Goal: Task Accomplishment & Management: Manage account settings

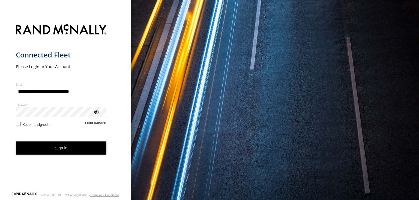
type input "**********"
click at [77, 145] on button "Sign in" at bounding box center [61, 147] width 91 height 13
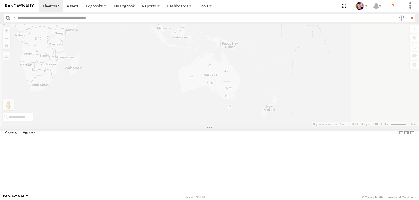
click at [0, 0] on label "Close" at bounding box center [0, 0] width 0 height 0
click at [411, 5] on label at bounding box center [411, 6] width 12 height 12
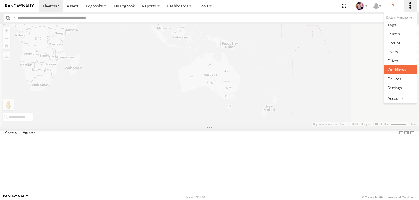
click at [399, 70] on span at bounding box center [397, 69] width 19 height 5
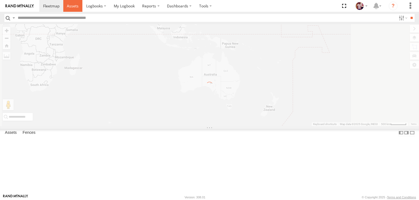
click at [75, 3] on link at bounding box center [72, 6] width 19 height 12
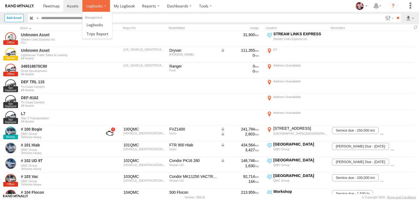
click at [96, 8] on span at bounding box center [94, 5] width 17 height 5
click at [94, 25] on span at bounding box center [95, 24] width 17 height 5
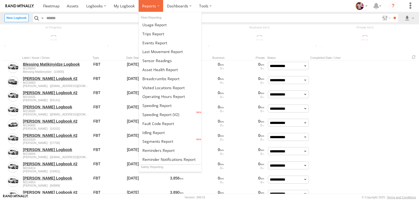
click at [146, 5] on span at bounding box center [149, 5] width 14 height 5
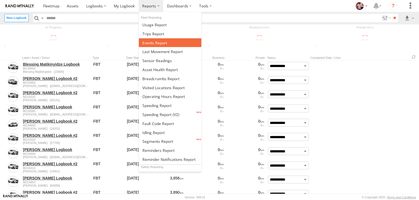
click at [154, 40] on span at bounding box center [155, 42] width 25 height 5
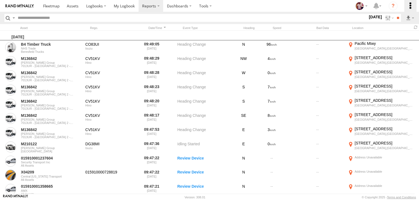
click at [412, 7] on label at bounding box center [411, 6] width 12 height 12
click at [409, 7] on label at bounding box center [411, 6] width 12 height 12
click at [411, 4] on label at bounding box center [411, 6] width 12 height 12
click at [409, 6] on label at bounding box center [411, 6] width 12 height 12
click at [410, 7] on label at bounding box center [411, 6] width 12 height 12
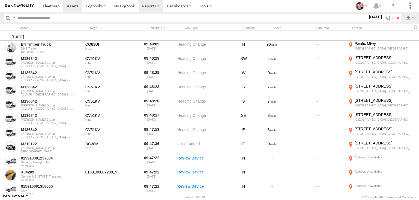
click at [156, 7] on span at bounding box center [149, 5] width 14 height 5
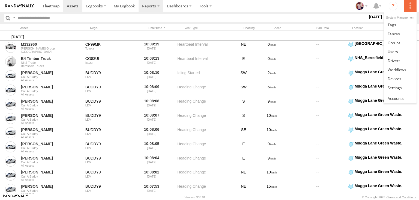
click at [411, 6] on label at bounding box center [411, 6] width 12 height 12
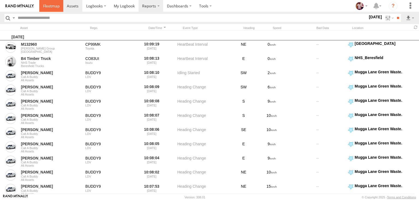
click at [55, 6] on span at bounding box center [51, 5] width 16 height 5
click at [72, 7] on span at bounding box center [73, 5] width 12 height 5
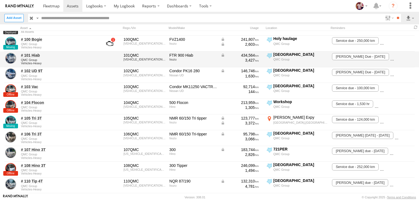
scroll to position [90, 0]
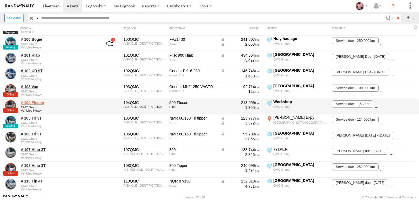
click at [29, 102] on link "# 104 Flocon" at bounding box center [58, 102] width 75 height 5
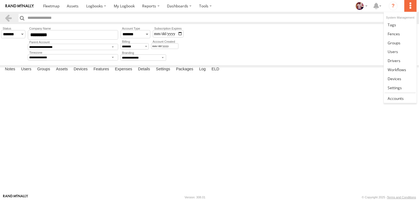
click at [411, 8] on label at bounding box center [411, 6] width 12 height 12
click at [396, 99] on span at bounding box center [396, 98] width 16 height 5
click at [404, 68] on span at bounding box center [397, 69] width 19 height 5
click at [400, 79] on span at bounding box center [395, 78] width 14 height 5
click at [399, 57] on link at bounding box center [400, 60] width 32 height 9
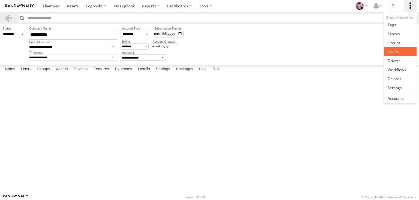
click at [399, 52] on link at bounding box center [400, 51] width 32 height 9
click at [399, 43] on span at bounding box center [394, 42] width 13 height 5
click at [399, 32] on span at bounding box center [394, 33] width 12 height 5
click at [399, 27] on link at bounding box center [400, 24] width 32 height 9
click at [411, 7] on label at bounding box center [411, 6] width 12 height 12
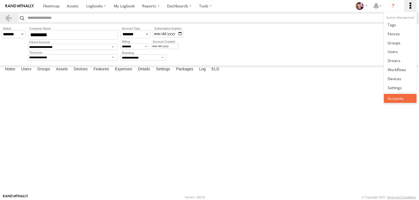
click at [400, 94] on link at bounding box center [400, 98] width 32 height 9
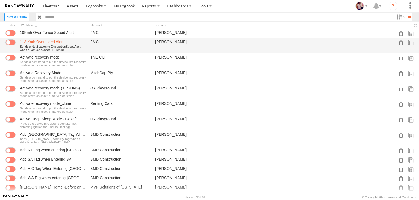
click at [51, 40] on link "113 Kmh Overspeed Alert" at bounding box center [53, 41] width 66 height 5
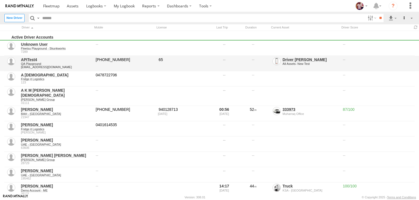
click at [29, 60] on link "APITest4" at bounding box center [56, 59] width 71 height 5
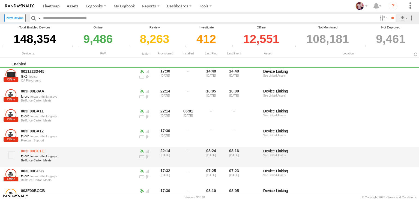
click at [34, 152] on link "003F00BC1E" at bounding box center [58, 150] width 75 height 5
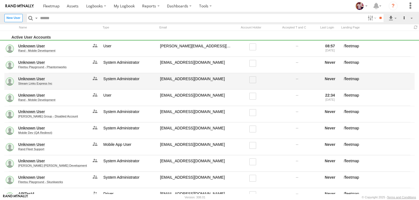
click at [28, 77] on link "Unknown User" at bounding box center [53, 78] width 70 height 5
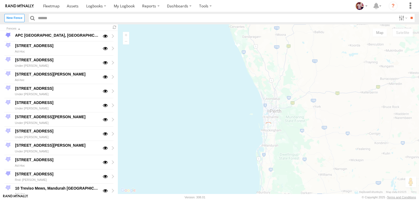
click at [0, 0] on label "Close" at bounding box center [0, 0] width 0 height 0
click at [73, 74] on div "1 Johnson Parade, Mosman Park WA, Australia" at bounding box center [56, 74] width 85 height 7
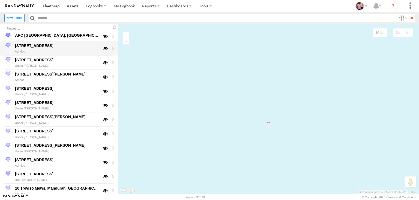
click at [53, 46] on div "1 Amaroo Place, Duncraig WA, Australia" at bounding box center [56, 45] width 85 height 7
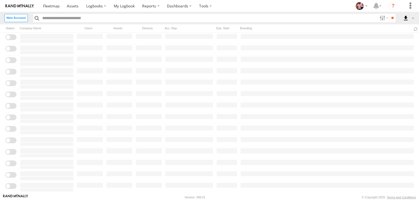
click at [0, 0] on label "Close" at bounding box center [0, 0] width 0 height 0
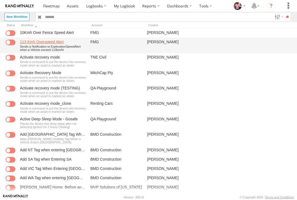
click at [48, 40] on link "113 Kmh Overspeed Alert" at bounding box center [53, 41] width 66 height 5
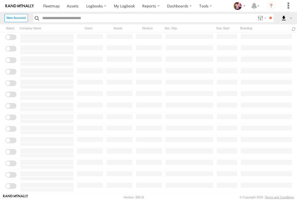
click at [0, 0] on label at bounding box center [0, 0] width 0 height 0
click at [92, 10] on label at bounding box center [96, 6] width 28 height 12
click at [209, 19] on input "text" at bounding box center [147, 18] width 215 height 8
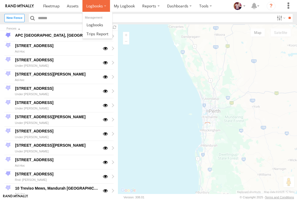
click at [91, 8] on span at bounding box center [94, 5] width 17 height 5
click at [94, 23] on span at bounding box center [95, 24] width 17 height 5
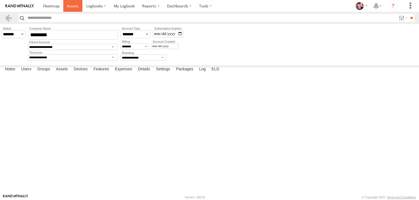
click at [70, 11] on link at bounding box center [72, 6] width 19 height 12
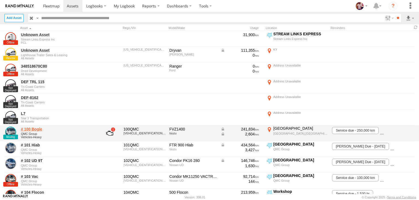
click at [38, 129] on link "# 100 Bogie" at bounding box center [58, 128] width 75 height 5
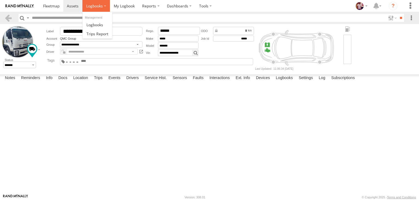
click at [101, 11] on label at bounding box center [96, 6] width 28 height 12
click at [100, 31] on link at bounding box center [97, 33] width 29 height 9
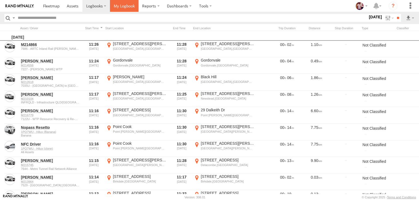
click at [124, 9] on link at bounding box center [124, 6] width 29 height 12
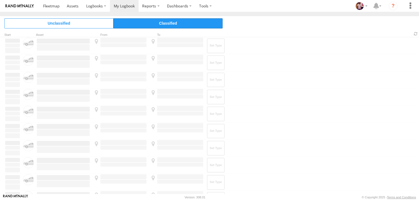
click at [183, 25] on span "Classified" at bounding box center [168, 23] width 109 height 10
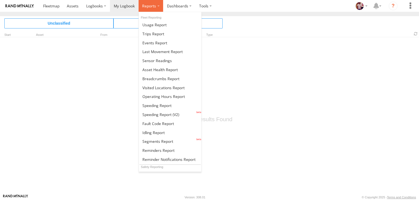
click at [153, 8] on span at bounding box center [149, 5] width 14 height 5
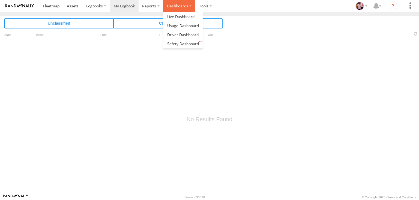
click at [179, 5] on label "Dashboards" at bounding box center [179, 6] width 32 height 12
click at [180, 15] on span at bounding box center [180, 16] width 27 height 5
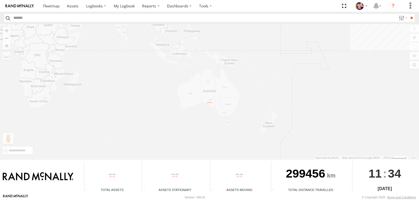
click at [0, 0] on label "Close" at bounding box center [0, 0] width 0 height 0
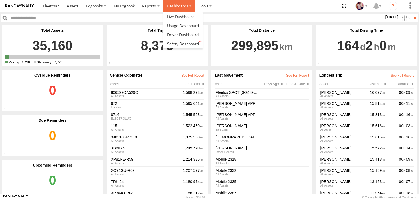
click at [178, 10] on label "Dashboards" at bounding box center [179, 6] width 32 height 12
click at [178, 34] on span at bounding box center [182, 34] width 31 height 5
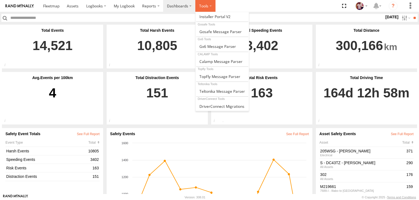
click at [206, 8] on label at bounding box center [206, 6] width 20 height 12
click at [207, 15] on span at bounding box center [215, 16] width 31 height 5
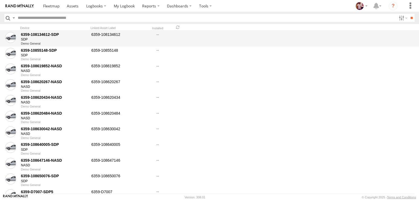
click at [47, 36] on div "6359-108134612-SDP" at bounding box center [54, 34] width 67 height 5
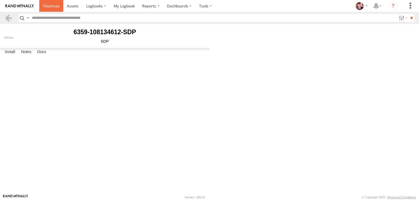
click at [56, 8] on span at bounding box center [51, 5] width 16 height 5
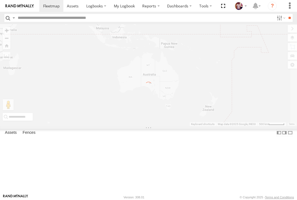
click at [0, 0] on label "Close" at bounding box center [0, 0] width 0 height 0
click at [172, 126] on div "← Move left → Move right ↑ Move up ↓ Move down + Zoom in - Zoom out Home Jump l…" at bounding box center [148, 75] width 297 height 102
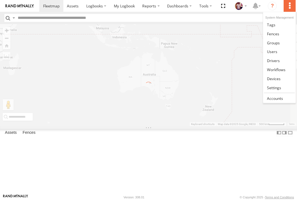
click at [291, 6] on label at bounding box center [290, 6] width 12 height 12
click at [278, 50] on link at bounding box center [279, 51] width 32 height 9
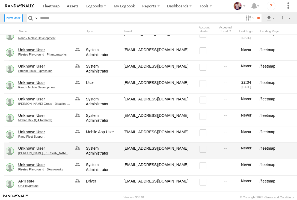
scroll to position [15, 0]
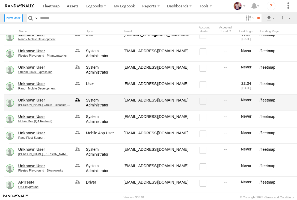
click at [77, 99] on link at bounding box center [77, 103] width 11 height 12
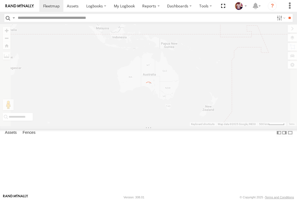
click at [0, 0] on label "Close" at bounding box center [0, 0] width 0 height 0
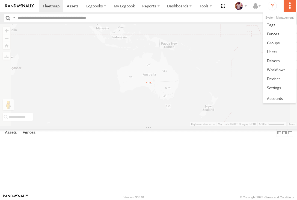
click at [290, 3] on label at bounding box center [290, 6] width 12 height 12
click at [275, 51] on span at bounding box center [272, 51] width 10 height 5
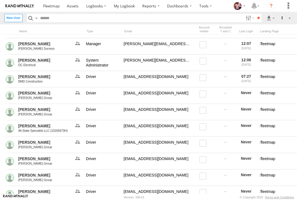
scroll to position [784, 0]
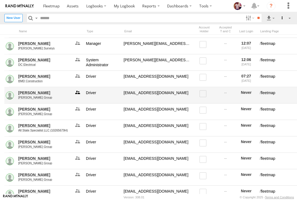
click at [78, 89] on link at bounding box center [77, 95] width 11 height 12
